Goal: Task Accomplishment & Management: Manage account settings

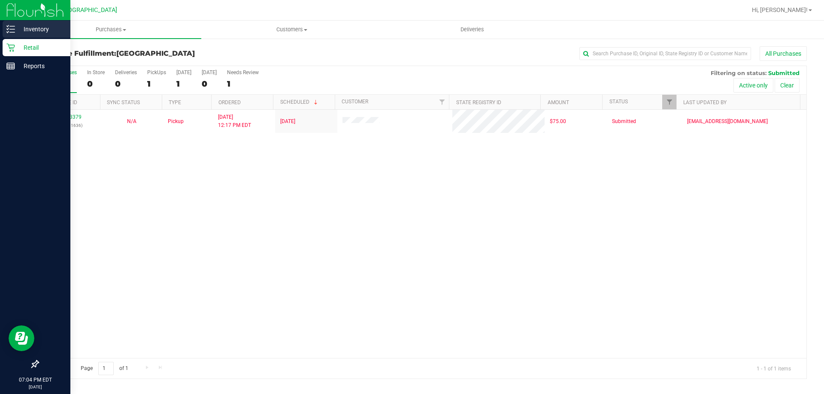
click at [31, 29] on p "Inventory" at bounding box center [40, 29] width 51 height 10
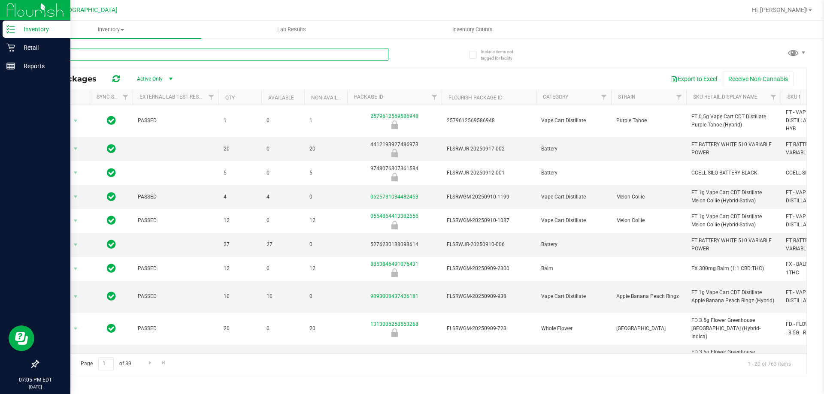
click at [217, 54] on input "text" at bounding box center [213, 54] width 350 height 13
type input "swt"
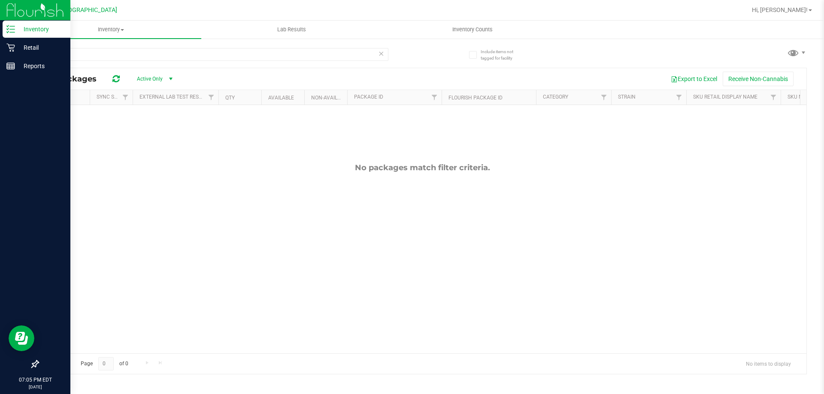
click at [363, 217] on div "No packages match filter criteria." at bounding box center [422, 258] width 768 height 306
click at [380, 51] on icon at bounding box center [381, 53] width 6 height 10
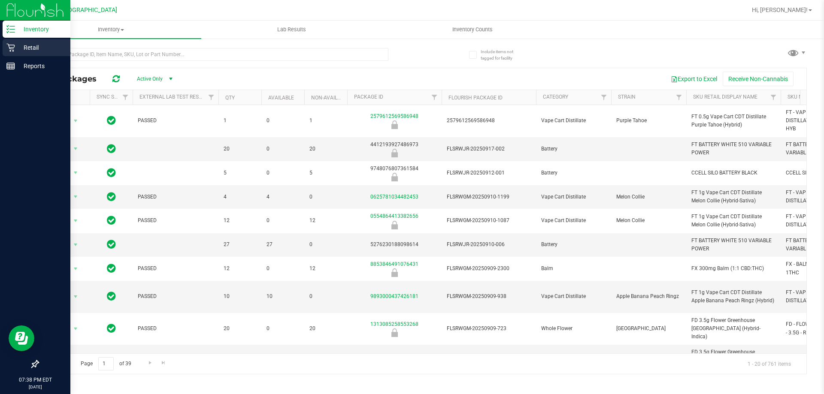
click at [34, 51] on p "Retail" at bounding box center [40, 47] width 51 height 10
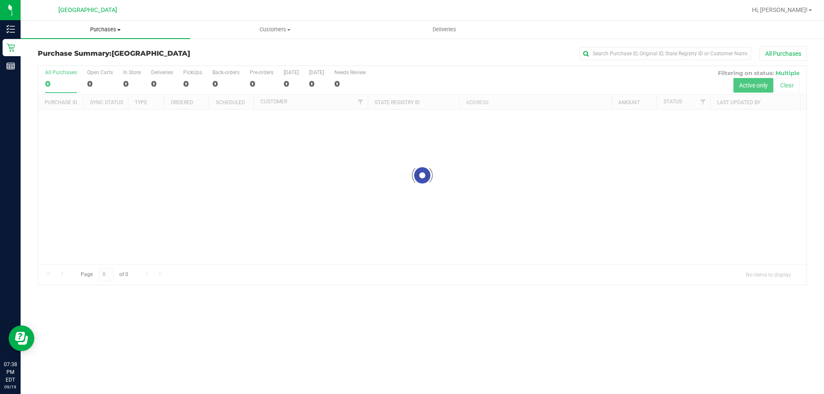
click at [122, 30] on span "Purchases" at bounding box center [105, 30] width 169 height 8
click at [95, 63] on li "Fulfillment" at bounding box center [105, 62] width 169 height 10
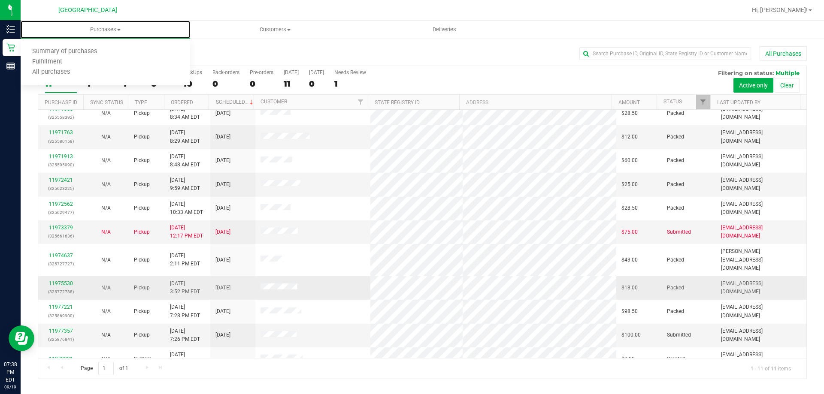
scroll to position [12, 0]
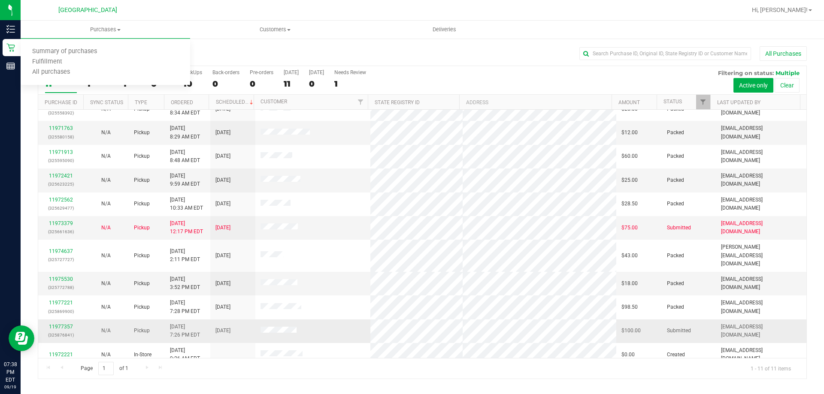
click at [54, 320] on td "11977357 (325876841)" at bounding box center [60, 332] width 45 height 24
click at [54, 324] on link "11977357" at bounding box center [61, 327] width 24 height 6
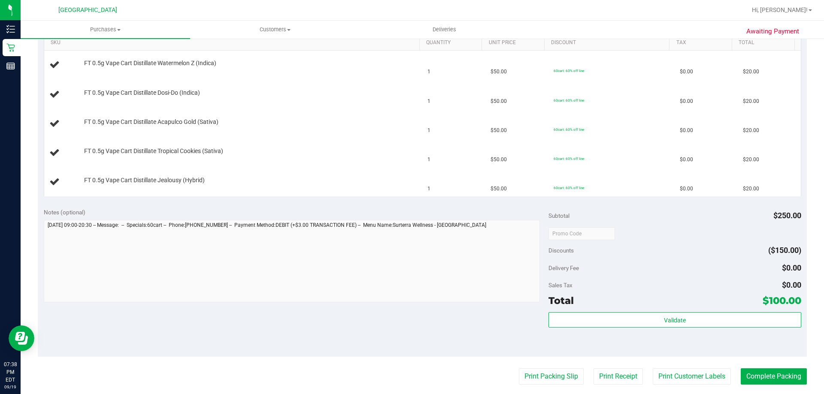
scroll to position [257, 0]
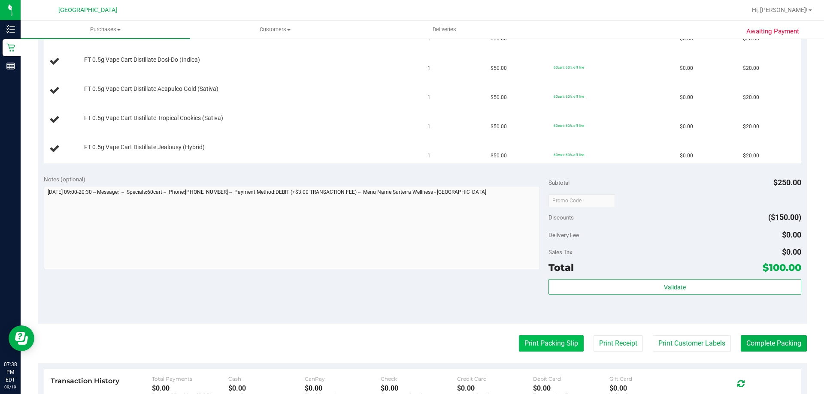
click at [557, 340] on button "Print Packing Slip" at bounding box center [551, 343] width 65 height 16
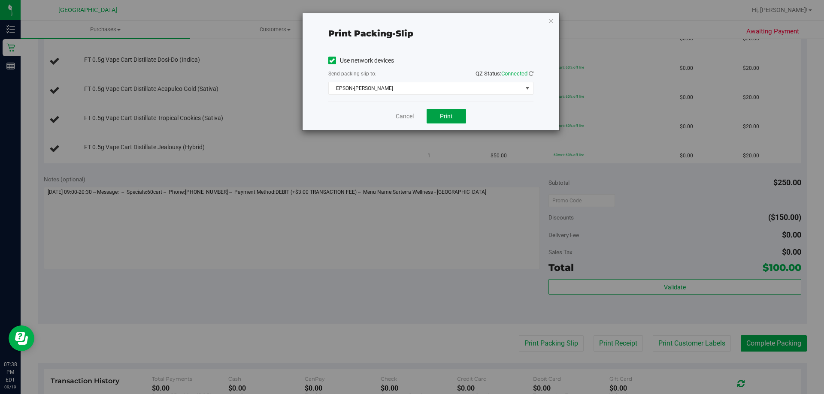
click at [445, 115] on span "Print" at bounding box center [446, 116] width 13 height 7
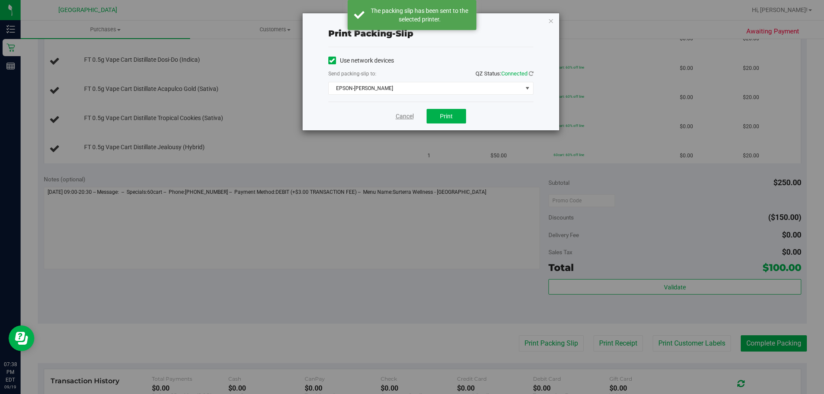
click at [402, 120] on link "Cancel" at bounding box center [405, 116] width 18 height 9
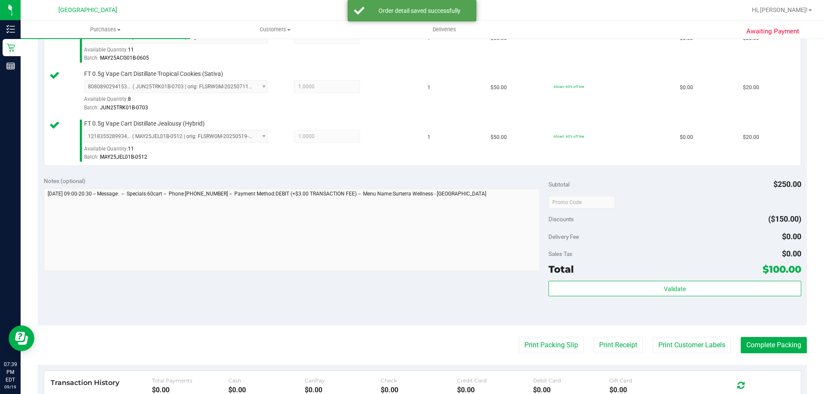
scroll to position [506, 0]
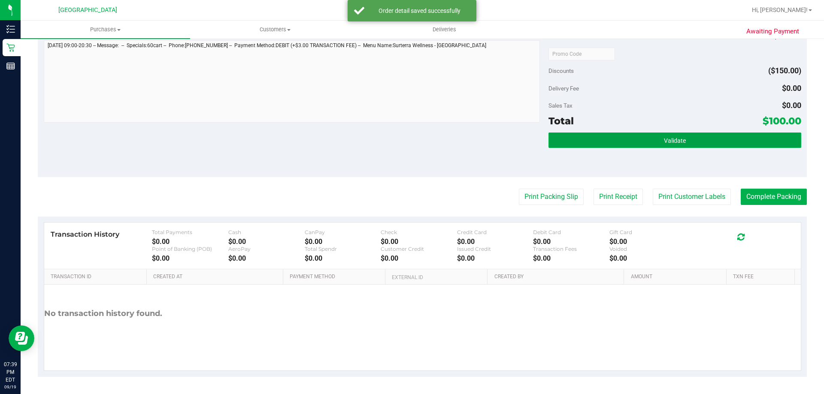
click at [678, 133] on button "Validate" at bounding box center [674, 140] width 252 height 15
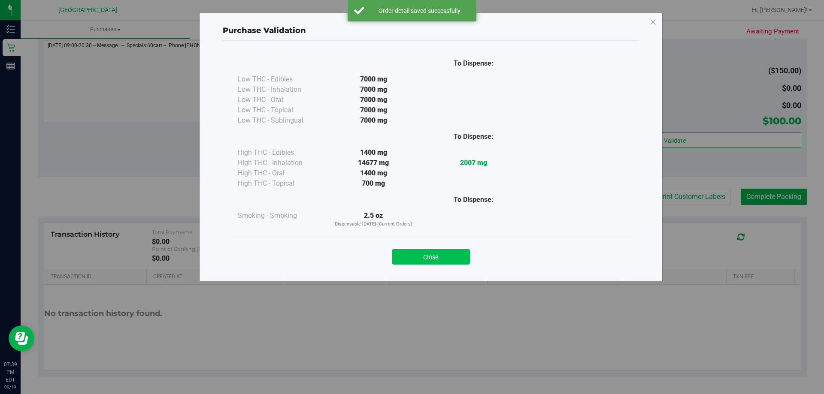
click at [437, 263] on button "Close" at bounding box center [431, 256] width 78 height 15
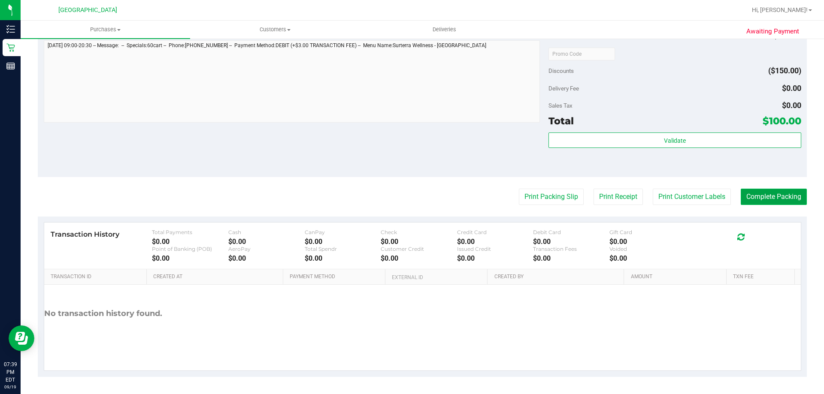
click at [781, 199] on button "Complete Packing" at bounding box center [773, 197] width 66 height 16
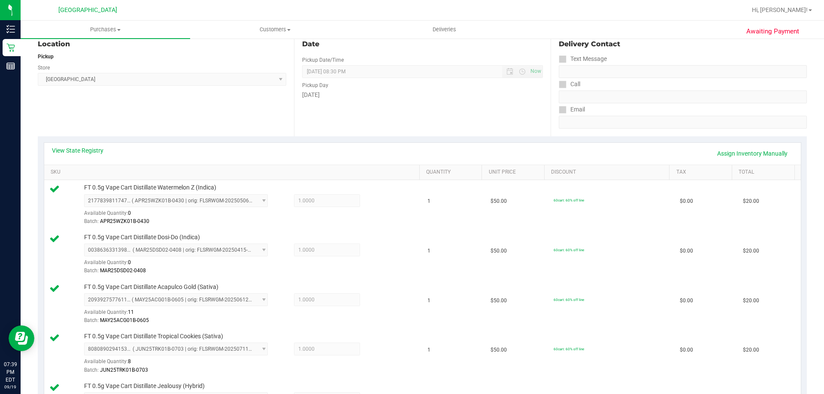
scroll to position [0, 0]
